Goal: Information Seeking & Learning: Check status

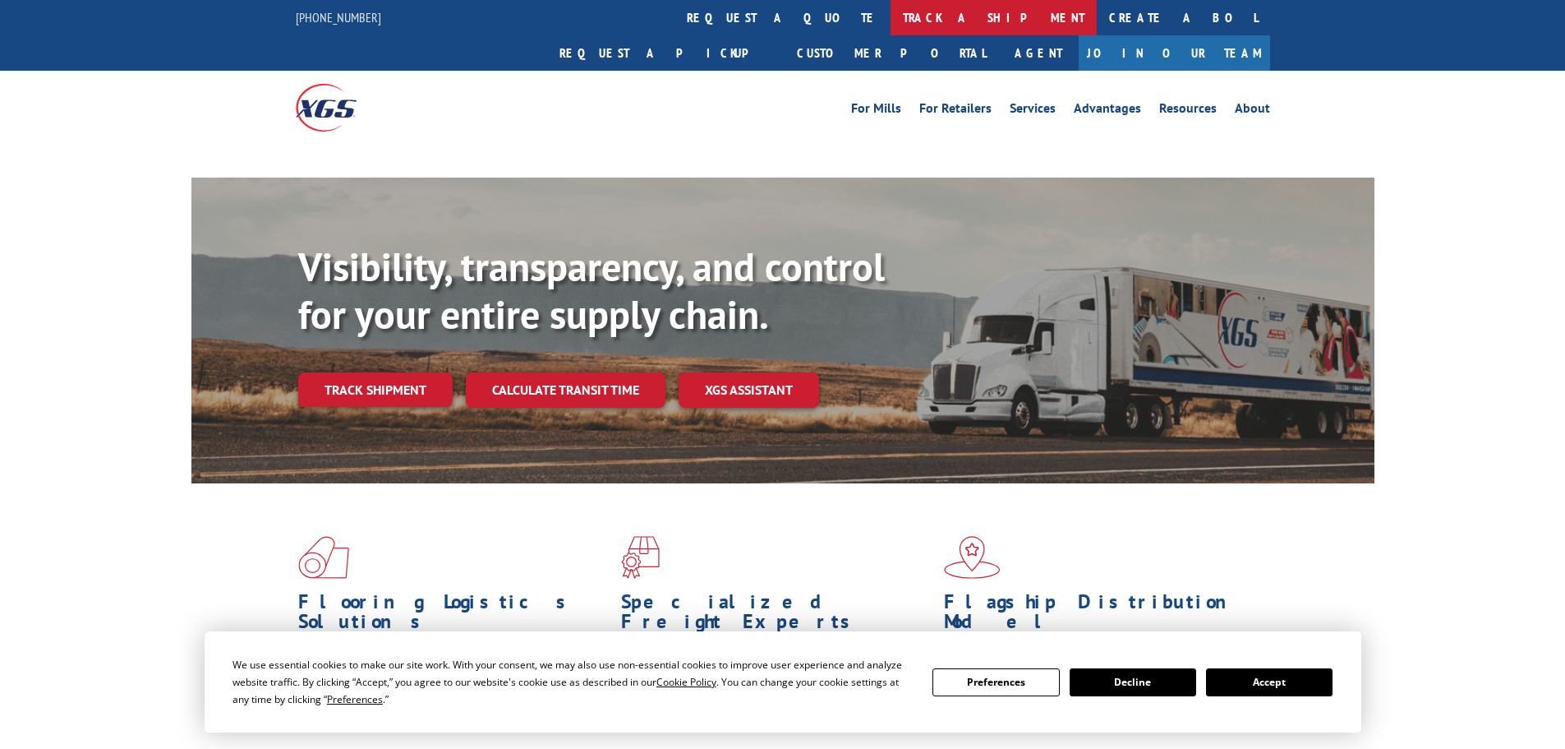
click at [891, 18] on link "track a shipment" at bounding box center [994, 17] width 206 height 35
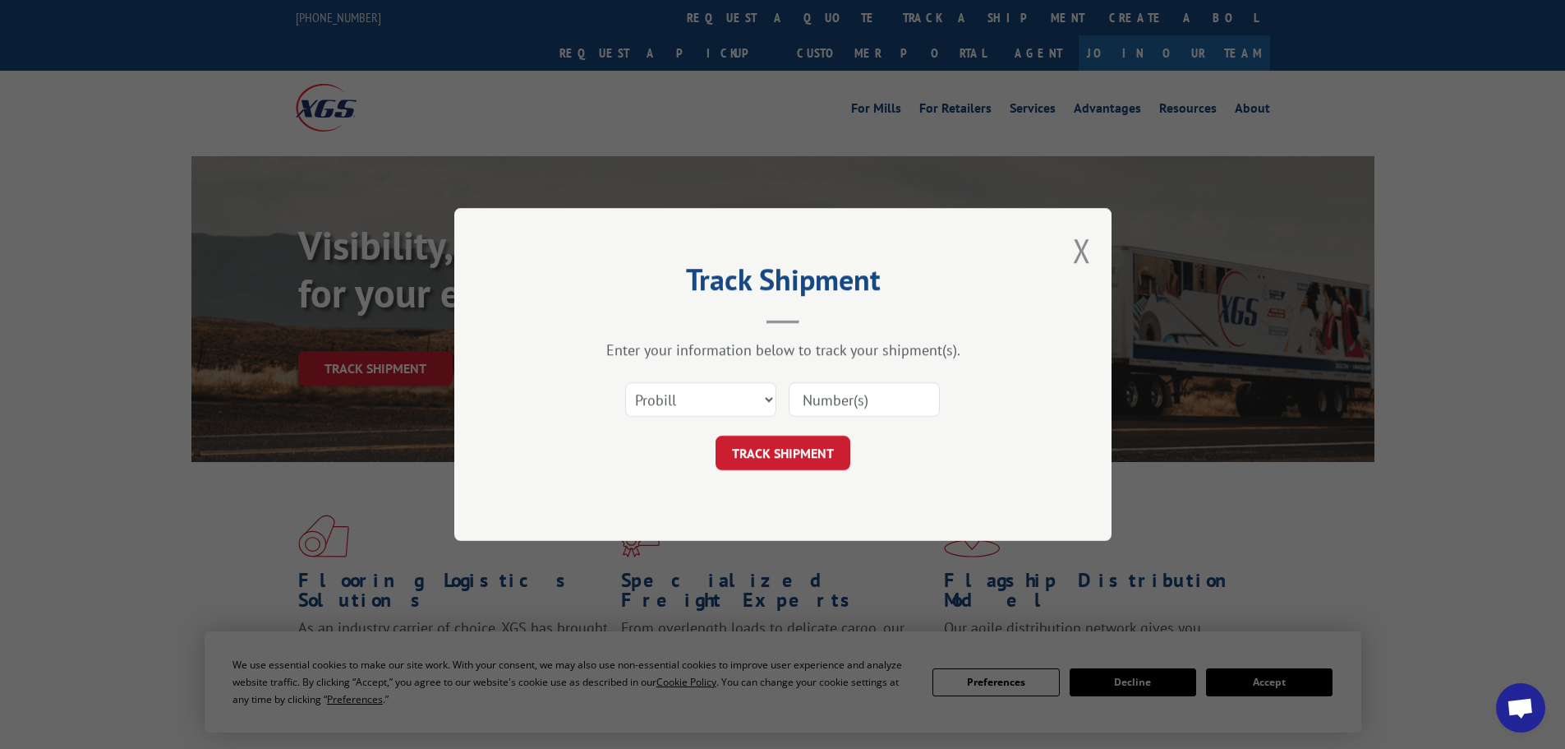
click at [879, 396] on input at bounding box center [864, 399] width 151 height 35
type input "23502661"
click button "TRACK SHIPMENT" at bounding box center [783, 452] width 135 height 35
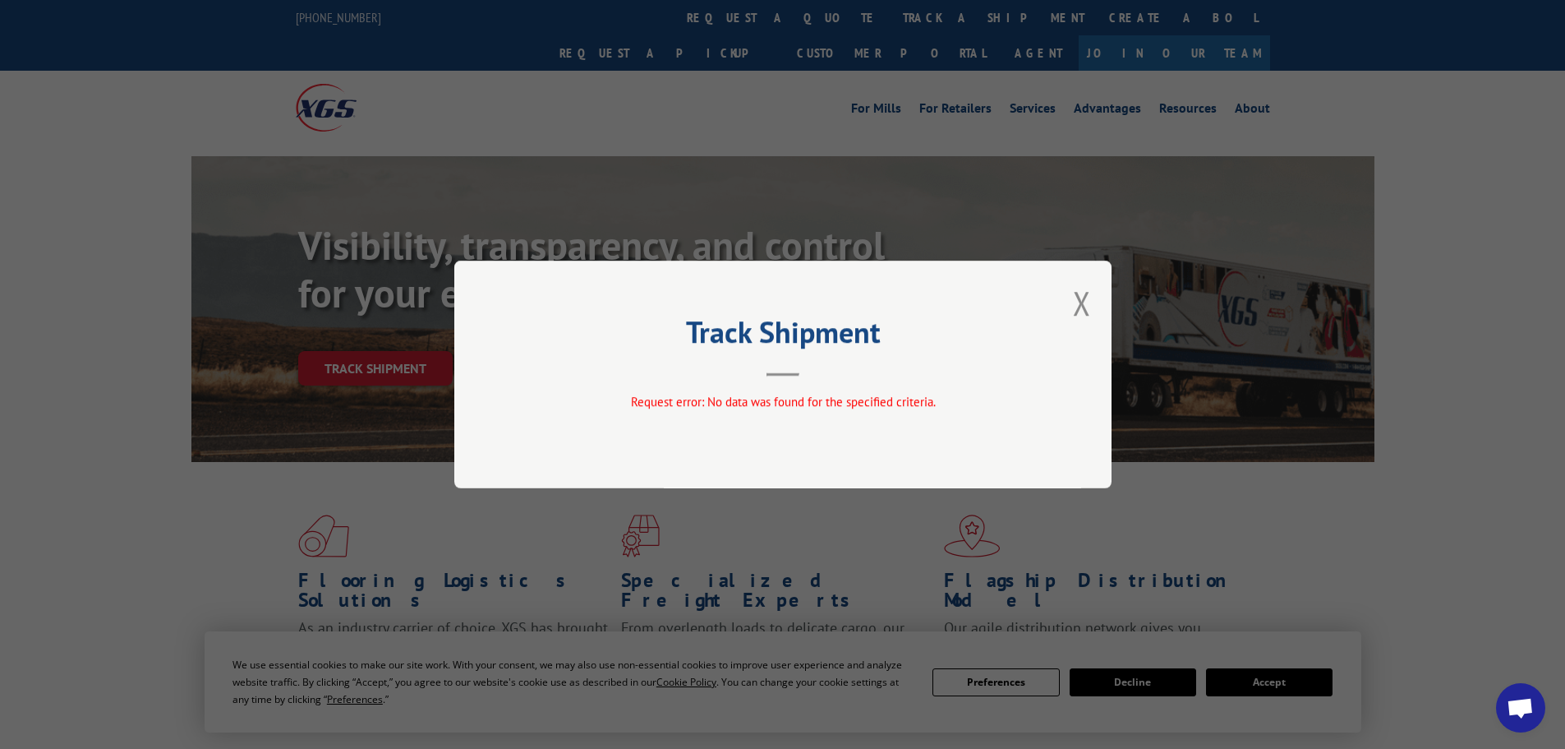
click at [1071, 284] on div "Track Shipment Request error: No data was found for the specified criteria." at bounding box center [782, 374] width 657 height 228
click at [1081, 291] on button "Close modal" at bounding box center [1082, 303] width 18 height 44
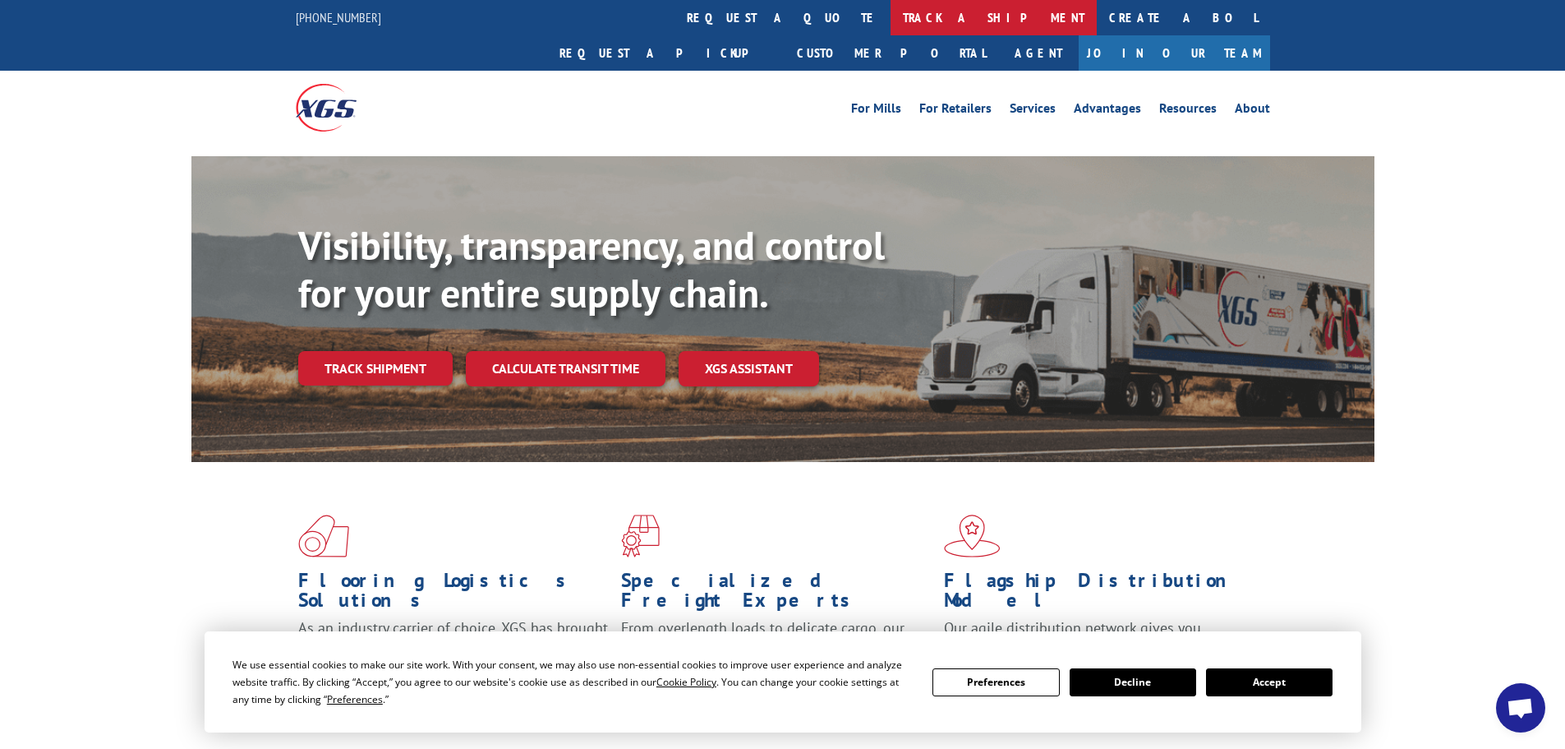
click at [891, 20] on link "track a shipment" at bounding box center [994, 17] width 206 height 35
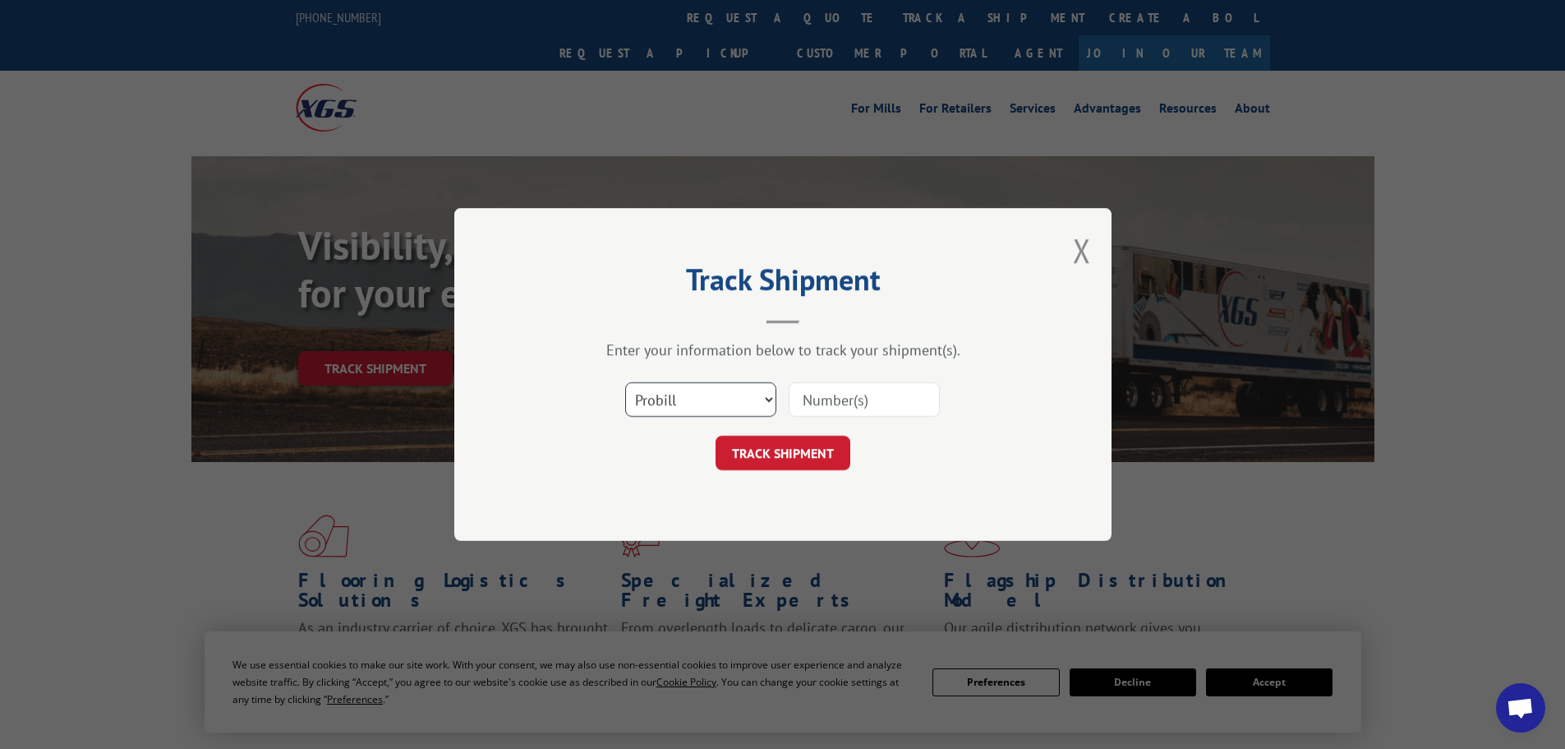
drag, startPoint x: 729, startPoint y: 399, endPoint x: 722, endPoint y: 415, distance: 17.7
click at [728, 399] on select "Select category... Probill BOL PO" at bounding box center [700, 399] width 151 height 35
select select "po"
click at [625, 382] on select "Select category... Probill BOL PO" at bounding box center [700, 399] width 151 height 35
click at [823, 403] on input at bounding box center [864, 399] width 151 height 35
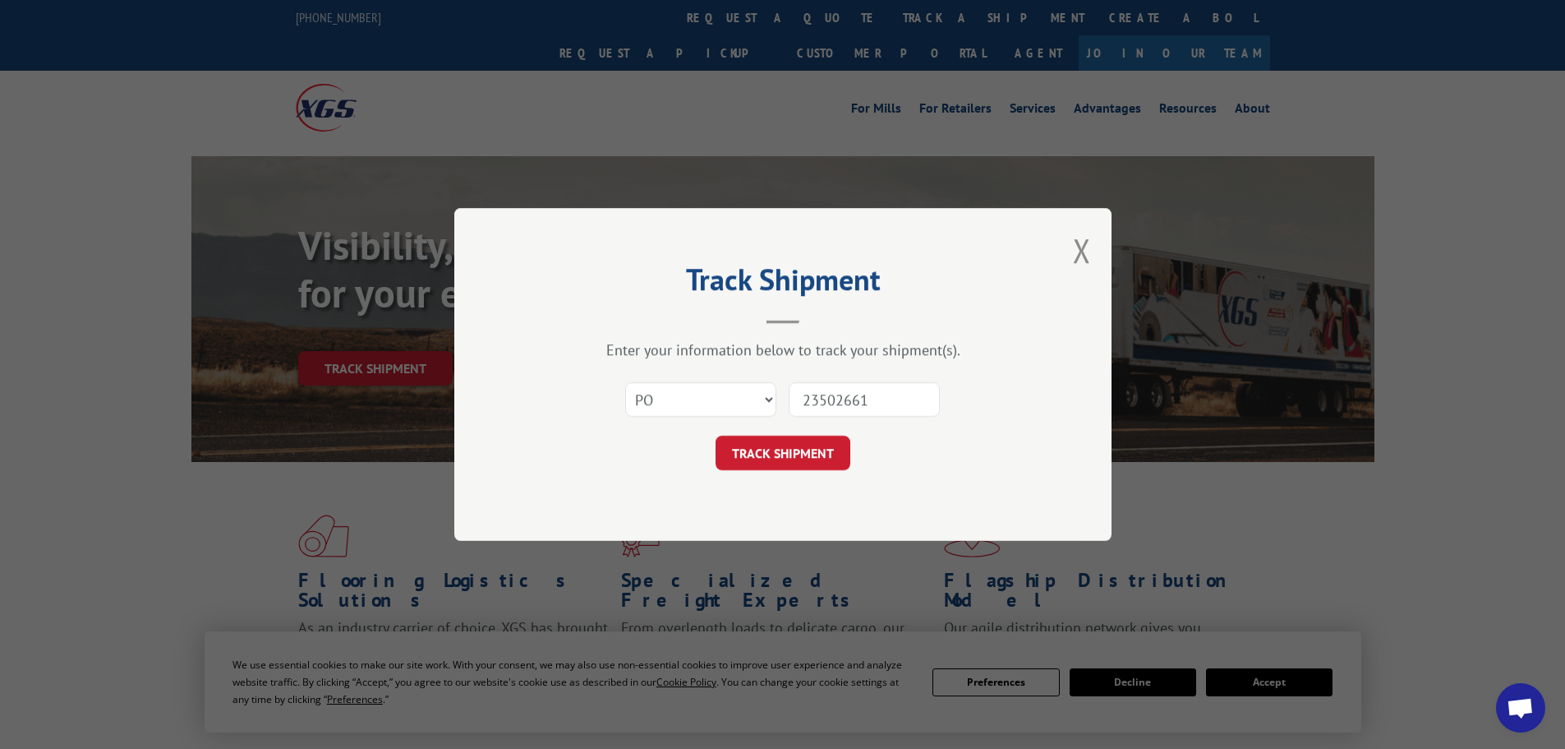
type input "23502661"
click at [716, 435] on button "TRACK SHIPMENT" at bounding box center [783, 452] width 135 height 35
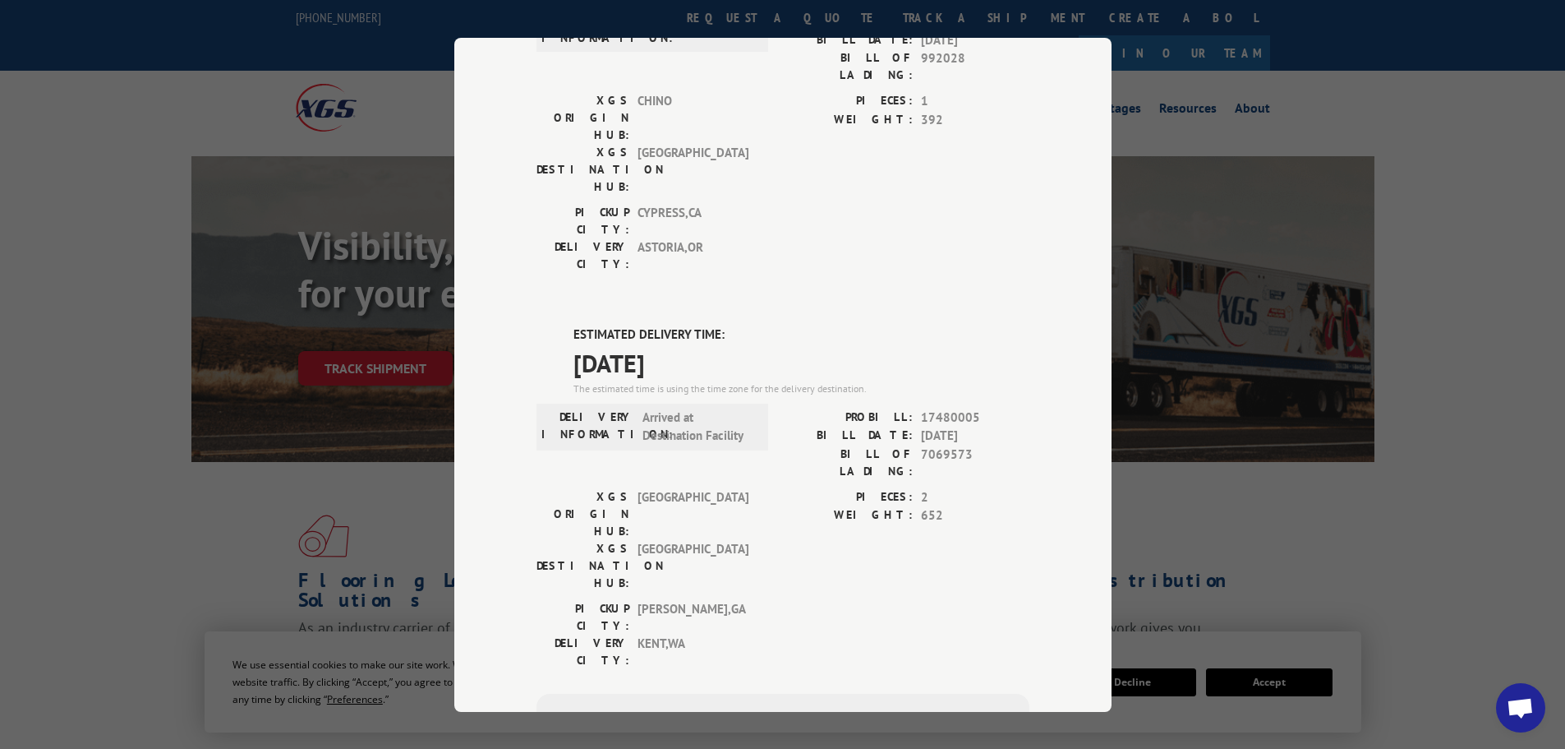
scroll to position [329, 0]
